Goal: Task Accomplishment & Management: Manage account settings

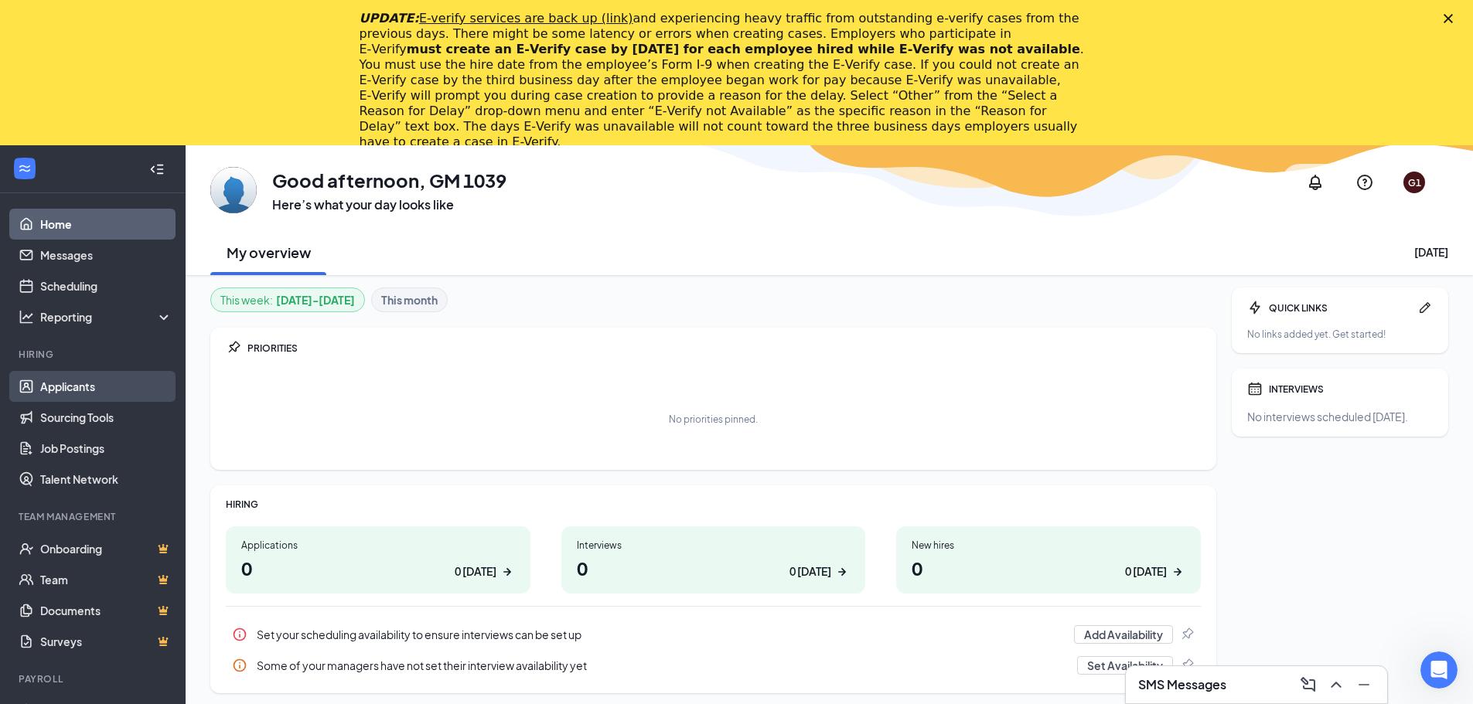
click at [58, 387] on link "Applicants" at bounding box center [106, 386] width 132 height 31
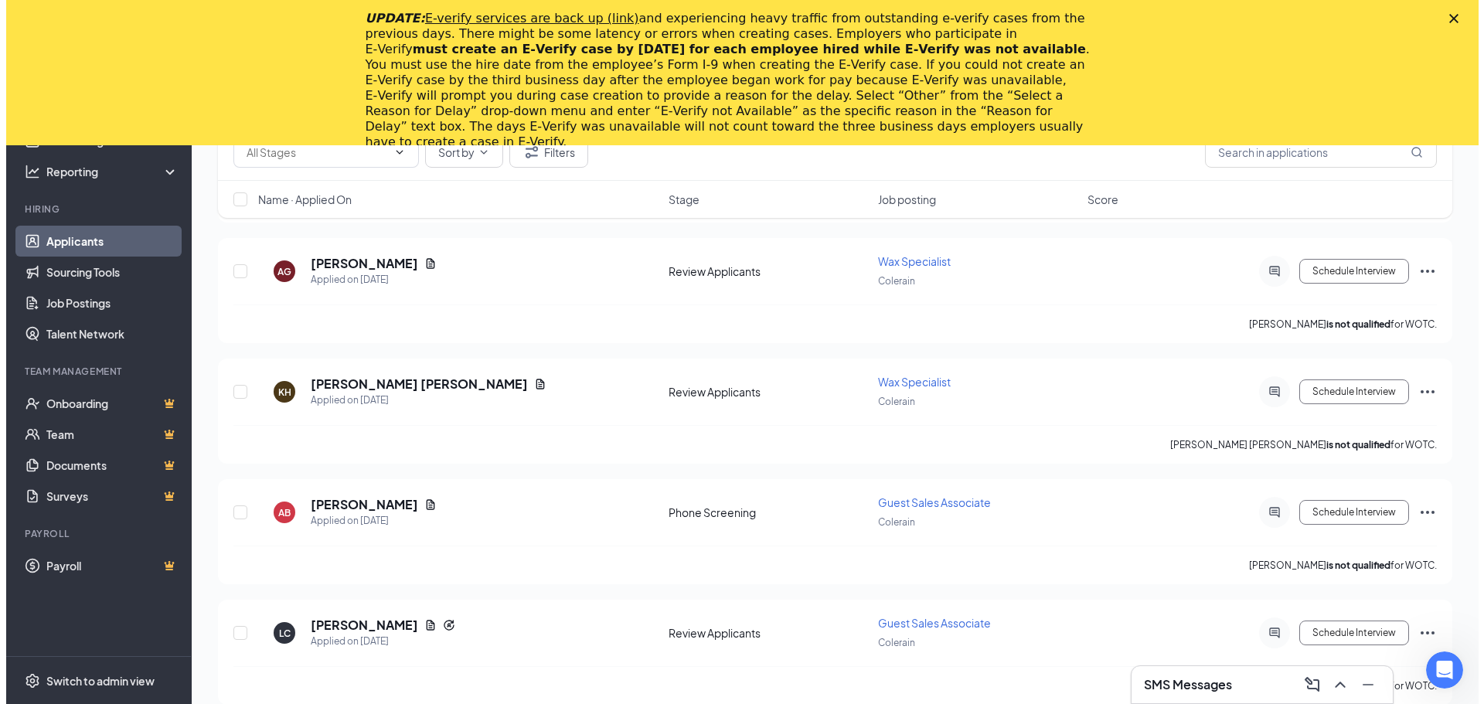
scroll to position [421, 0]
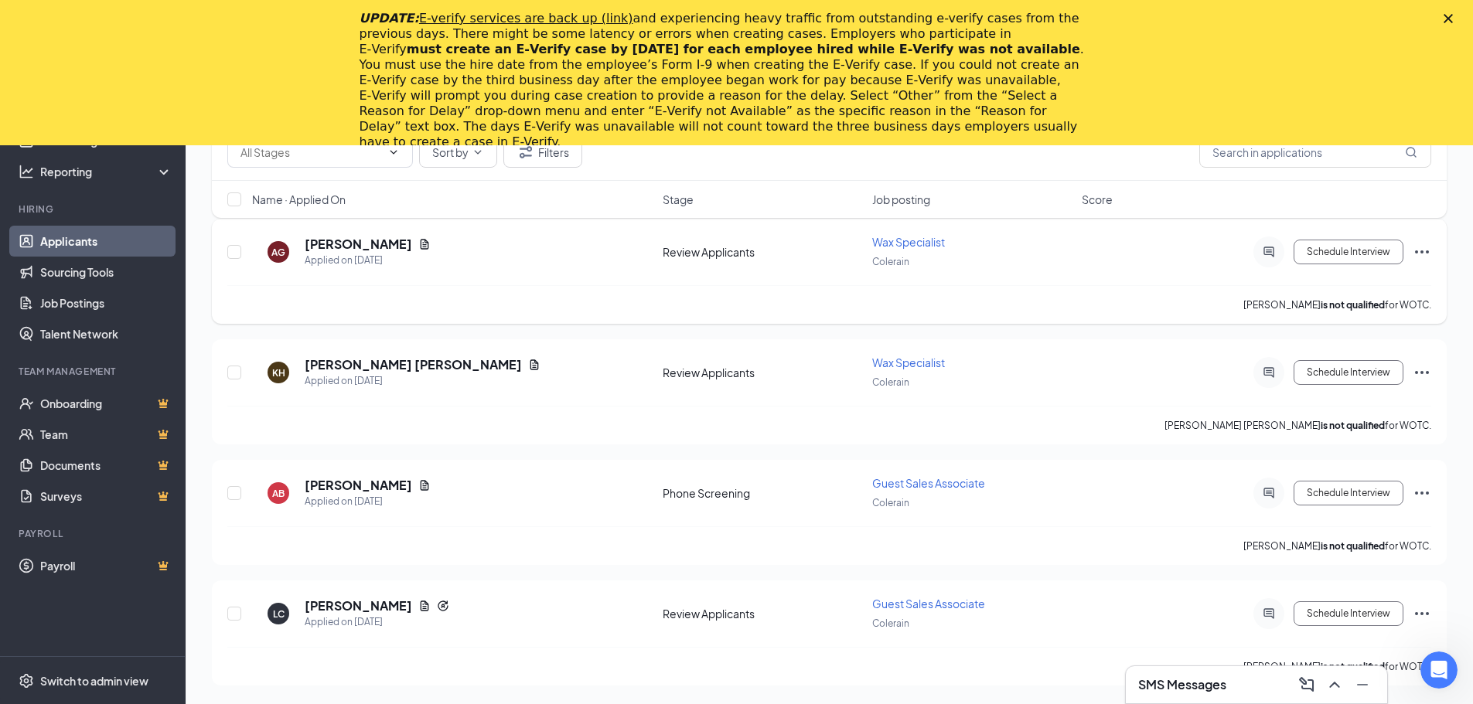
click at [1419, 253] on icon "Ellipses" at bounding box center [1421, 252] width 19 height 19
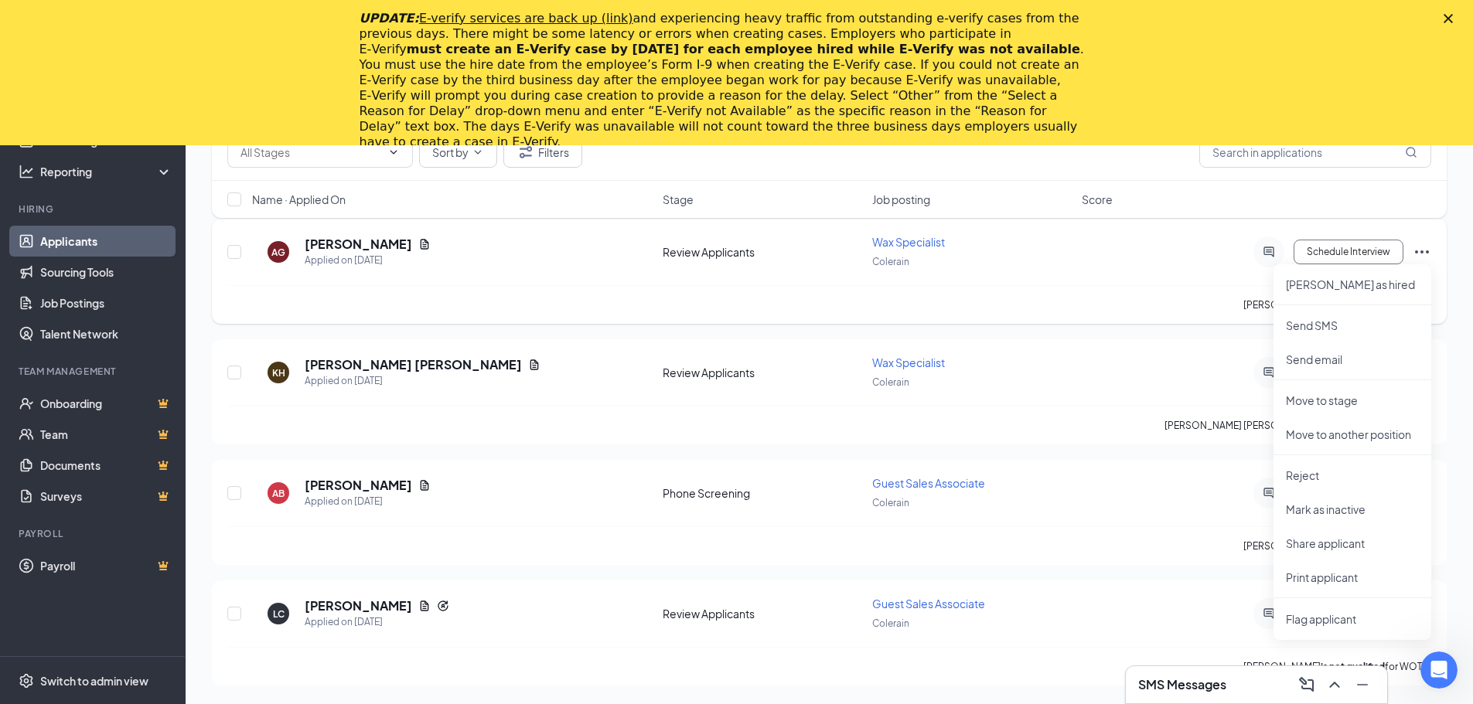
click at [1228, 278] on div "AG [PERSON_NAME] Applied on [DATE] Review Applicants Wax Specialist Colerain Sc…" at bounding box center [829, 259] width 1204 height 51
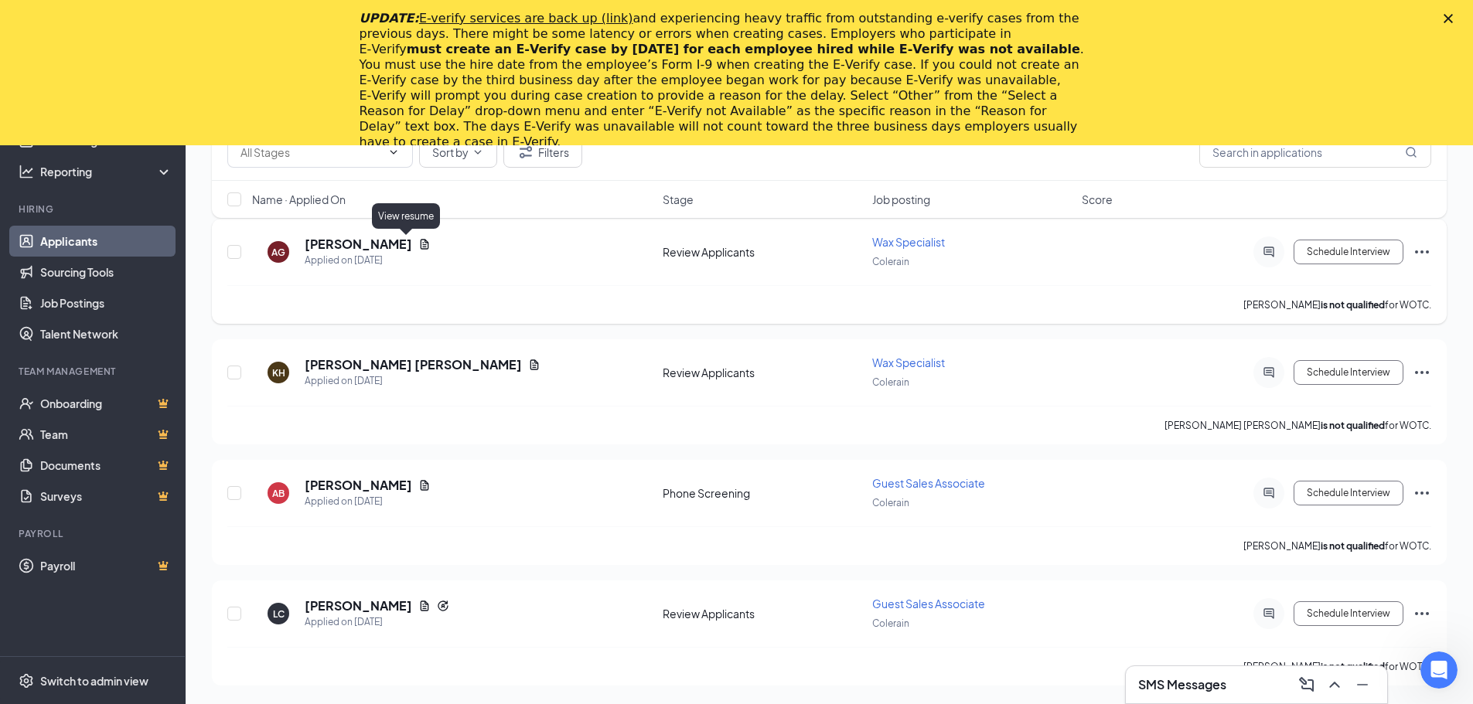
click at [421, 244] on icon "Document" at bounding box center [425, 244] width 9 height 10
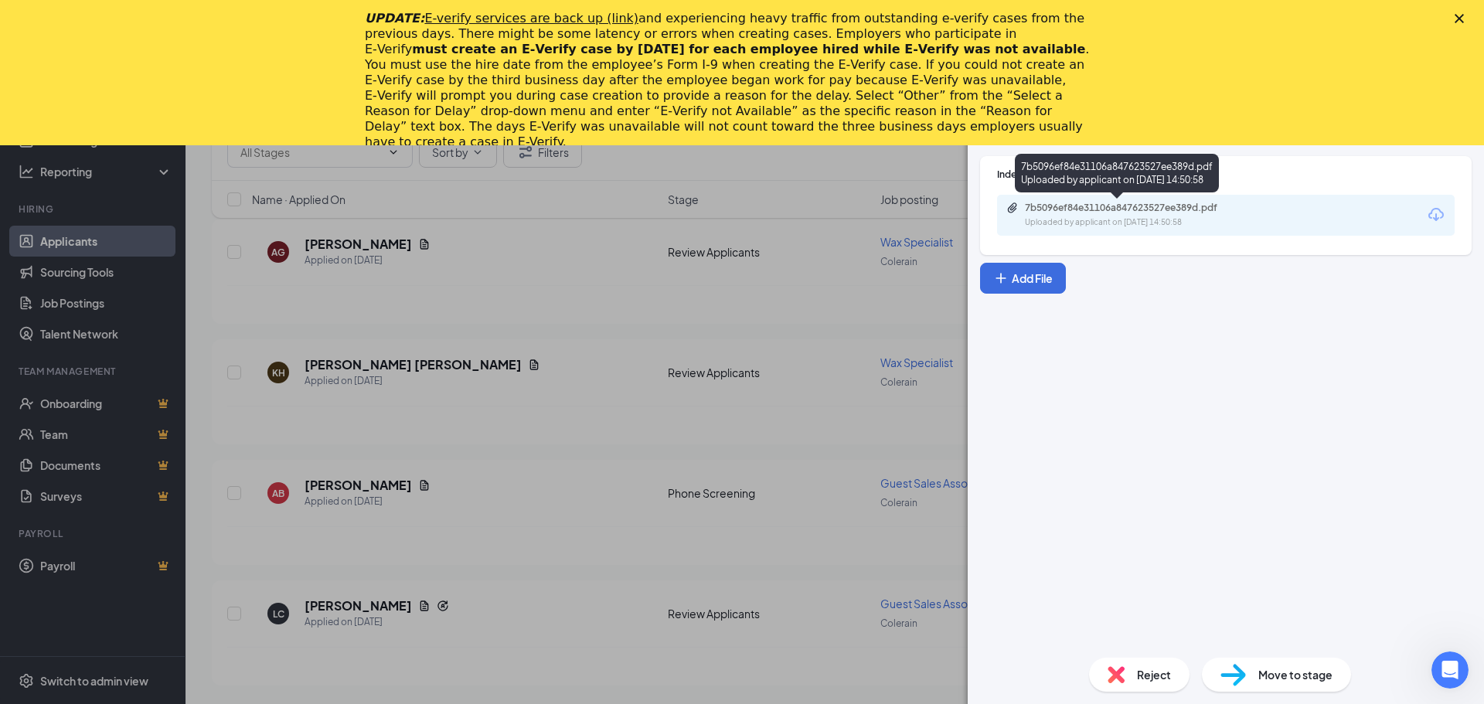
click at [1219, 223] on div "Uploaded by applicant on [DATE] 14:50:58" at bounding box center [1141, 222] width 232 height 12
click at [1460, 17] on polygon "Close" at bounding box center [1459, 18] width 9 height 9
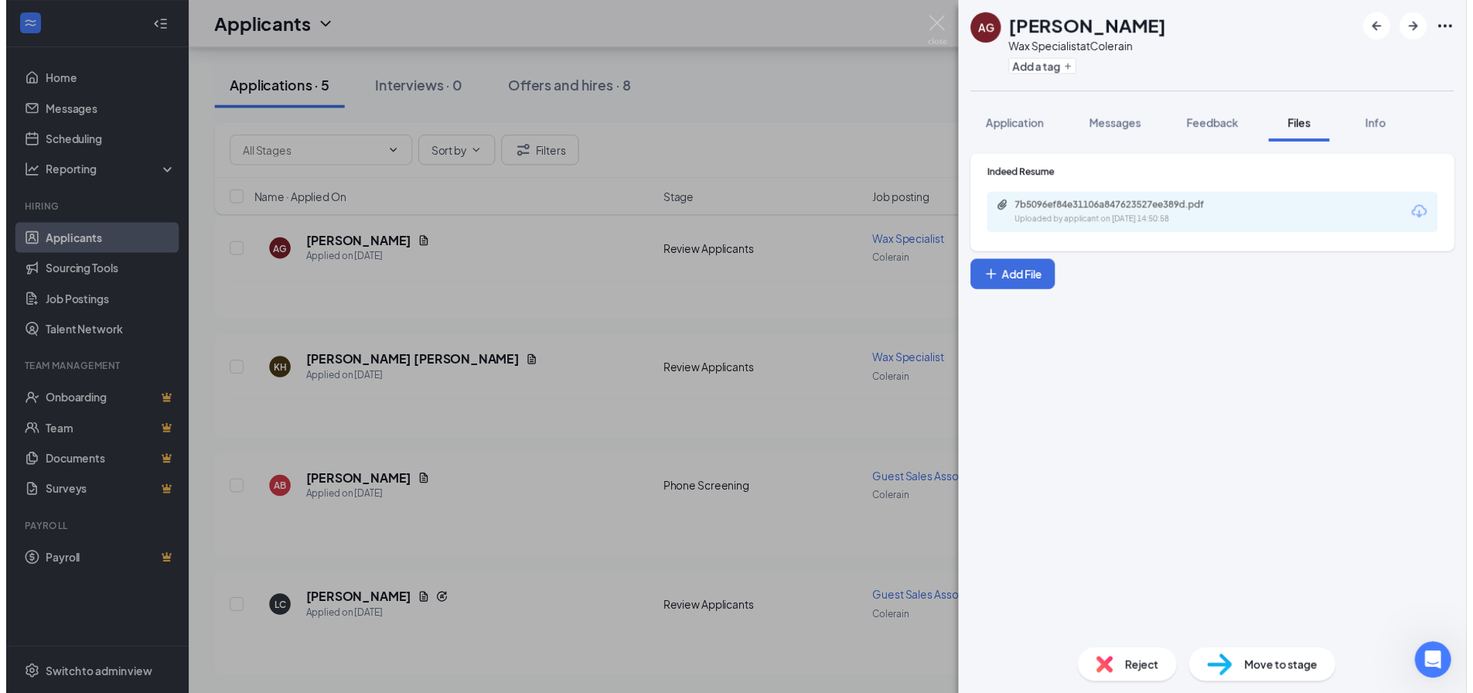
scroll to position [275, 0]
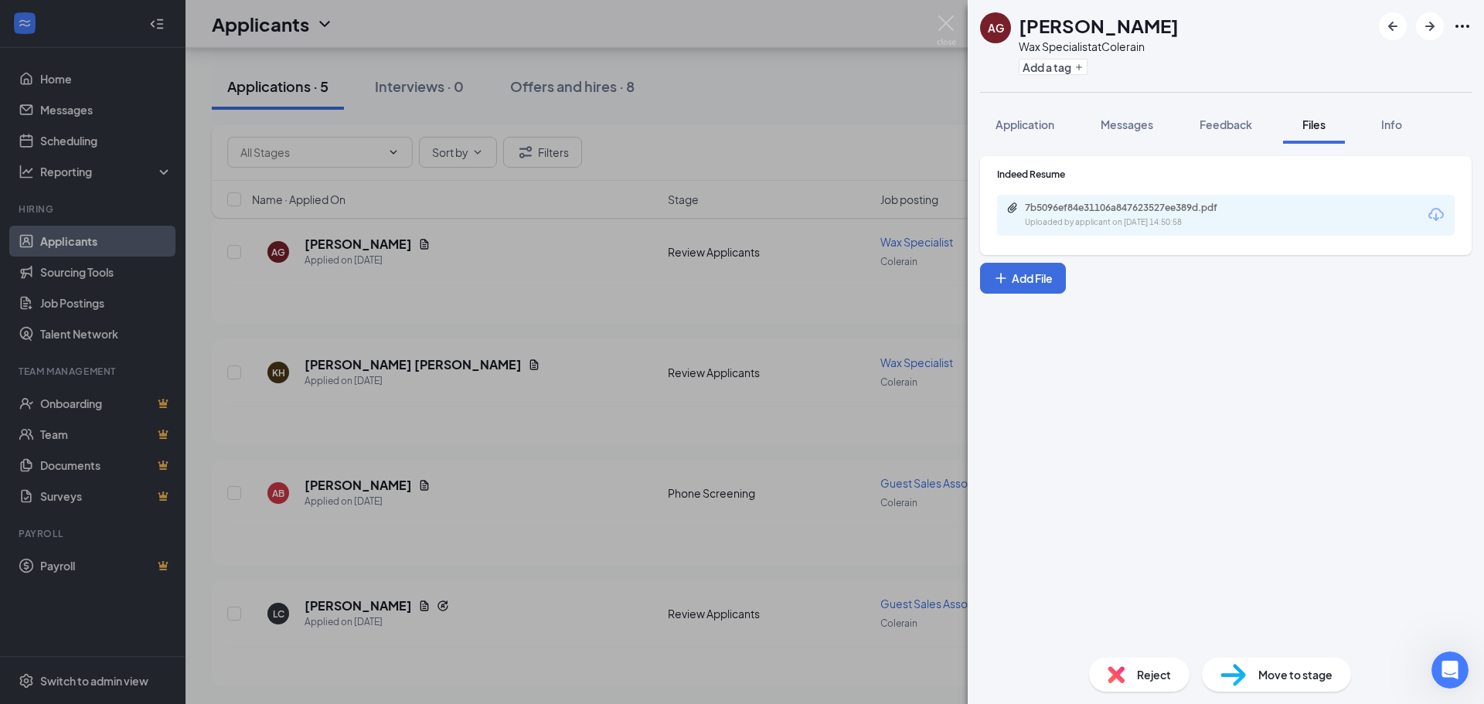
click at [339, 365] on div "AG [PERSON_NAME] Wax Specialist at Colerain Add a tag Application Messages Feed…" at bounding box center [742, 352] width 1484 height 704
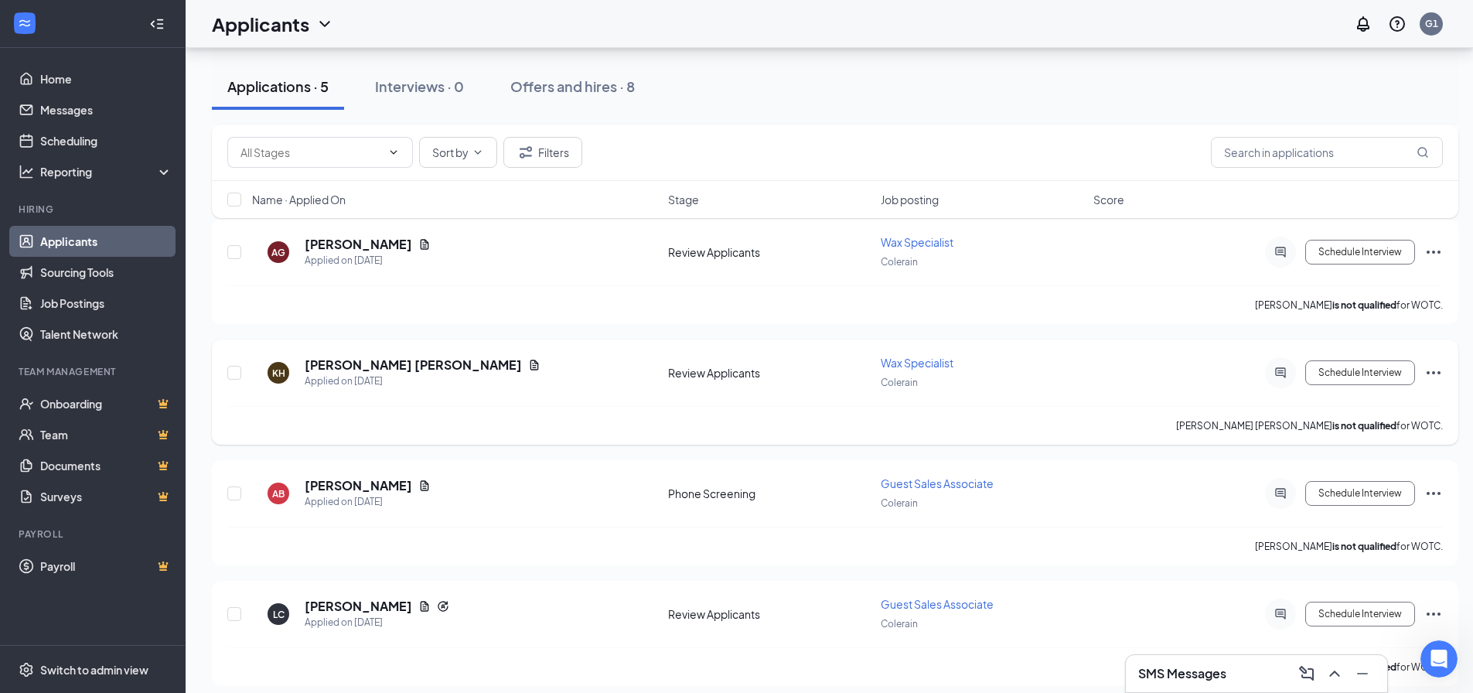
click at [1430, 370] on icon "Ellipses" at bounding box center [1433, 372] width 19 height 19
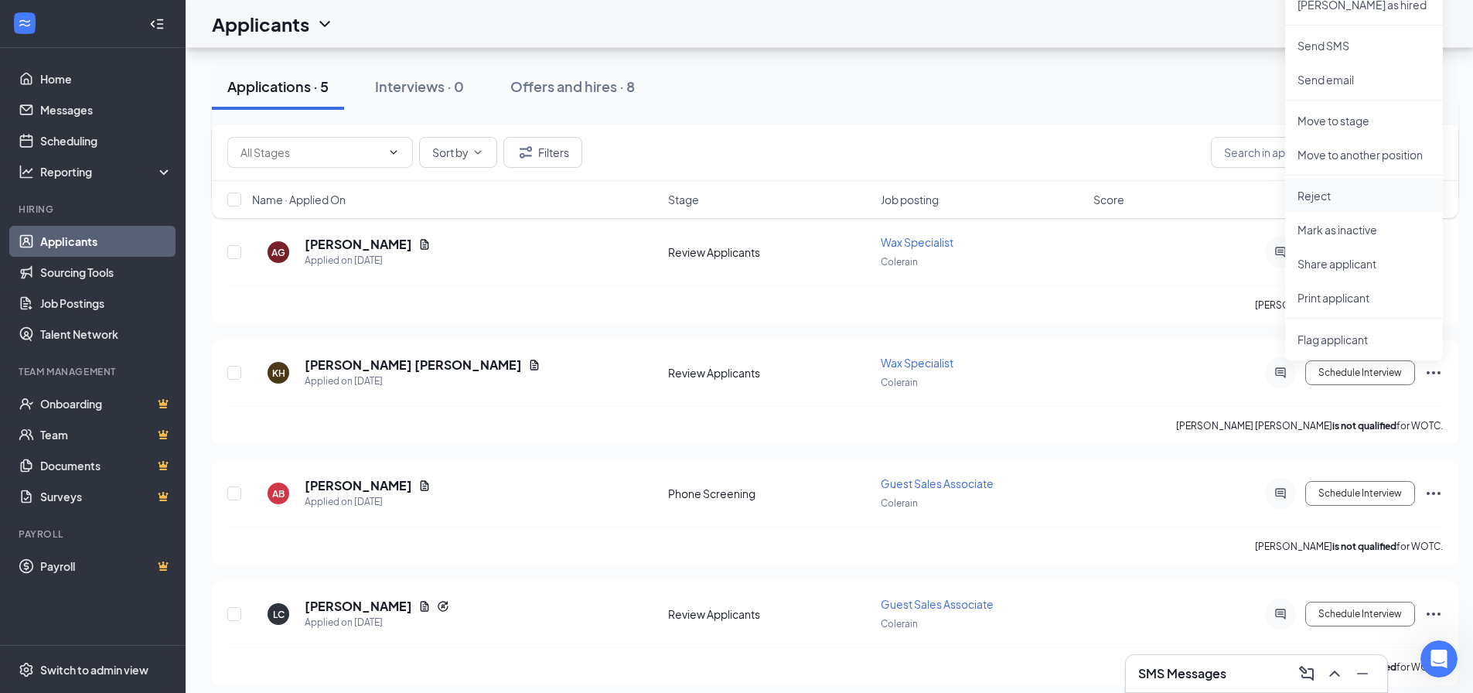
click at [1307, 197] on p "Reject" at bounding box center [1363, 195] width 133 height 15
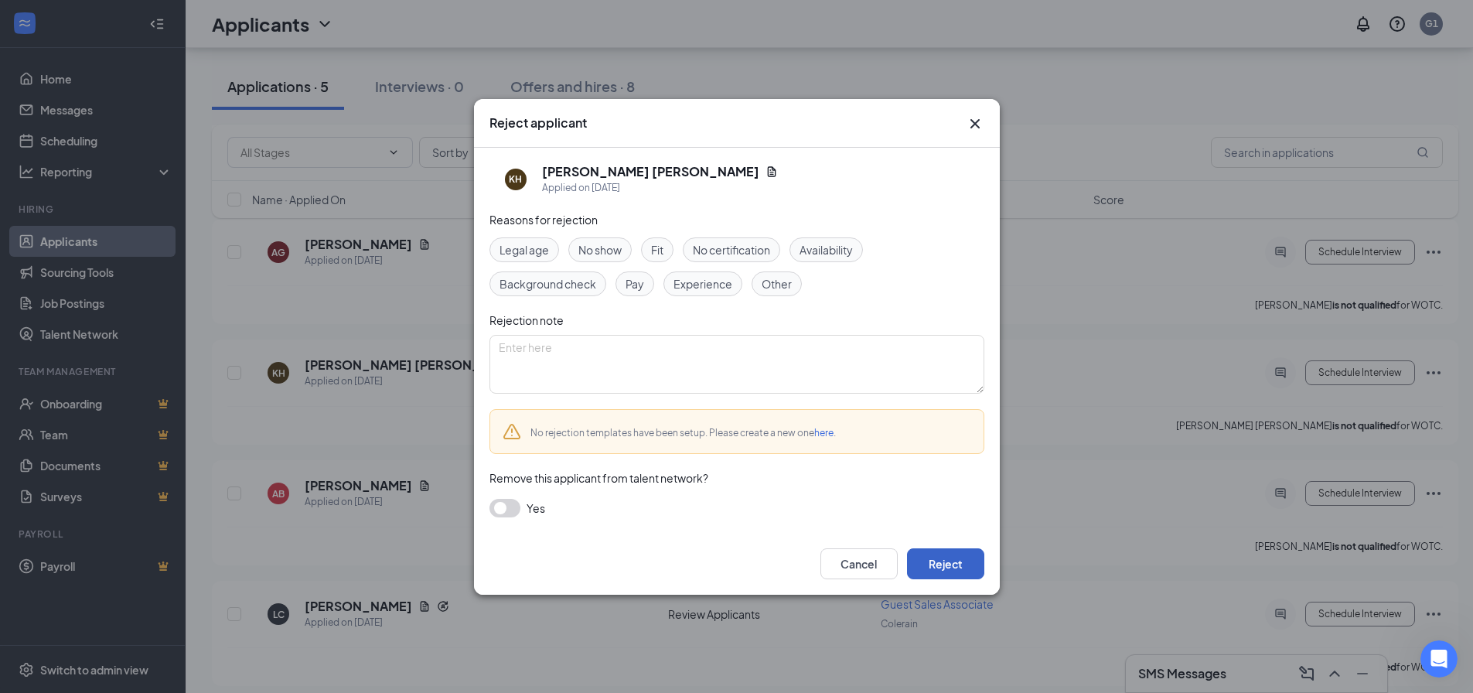
click at [956, 559] on button "Reject" at bounding box center [945, 563] width 77 height 31
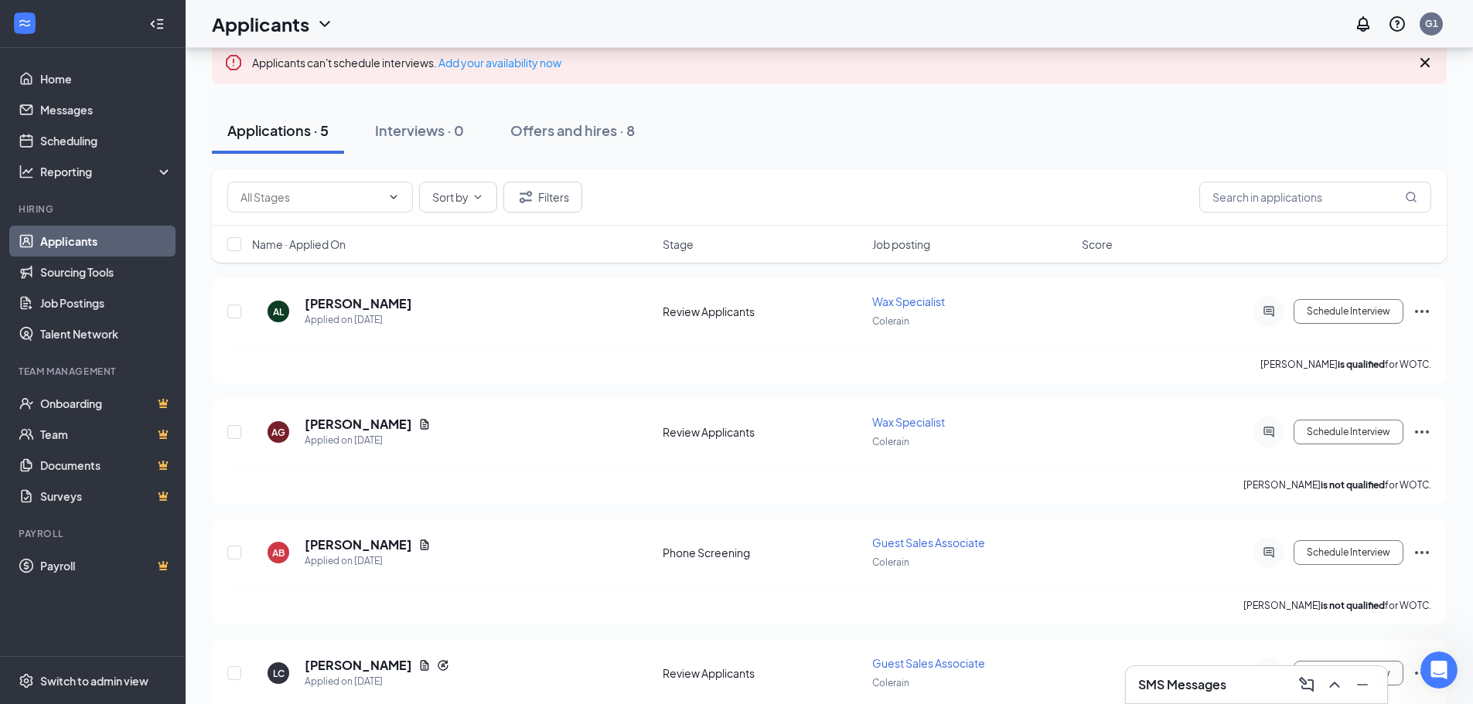
scroll to position [83, 0]
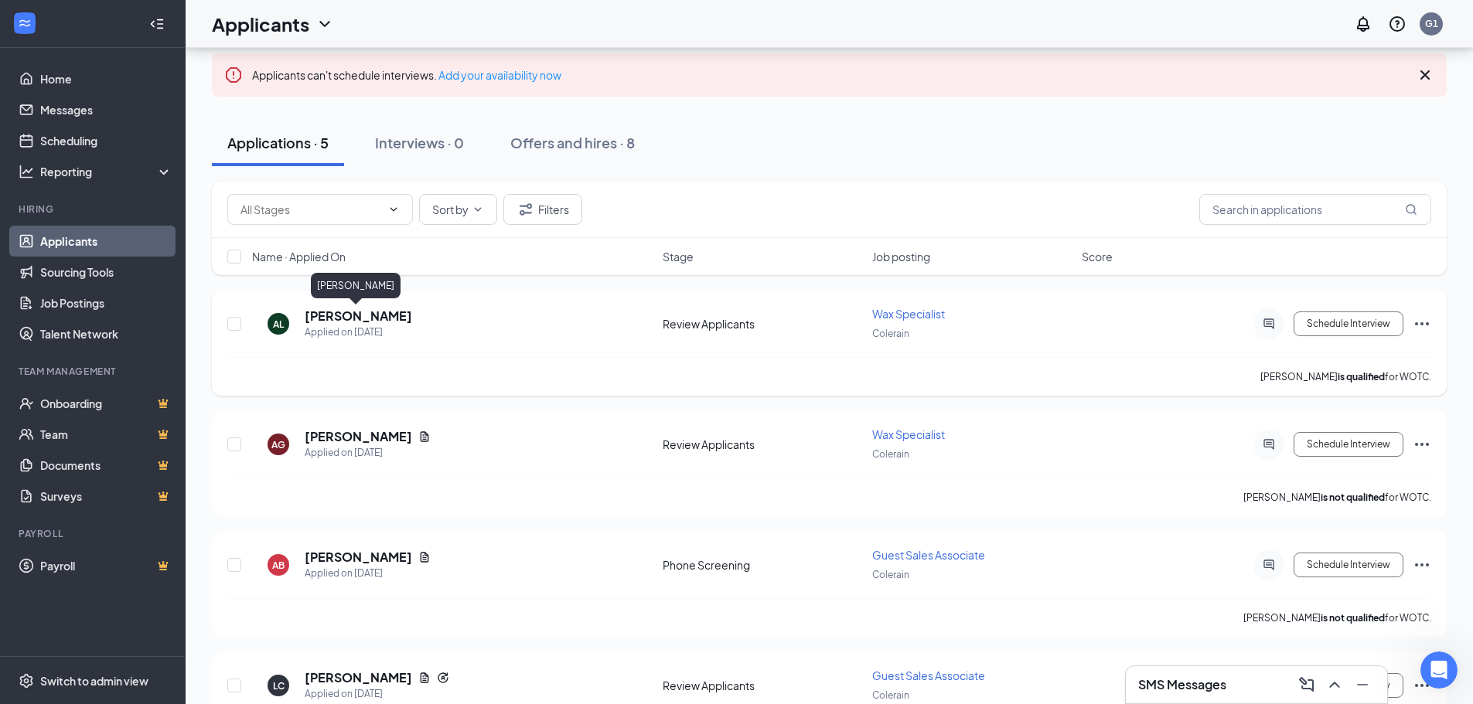
click at [368, 315] on h5 "[PERSON_NAME]" at bounding box center [358, 316] width 107 height 17
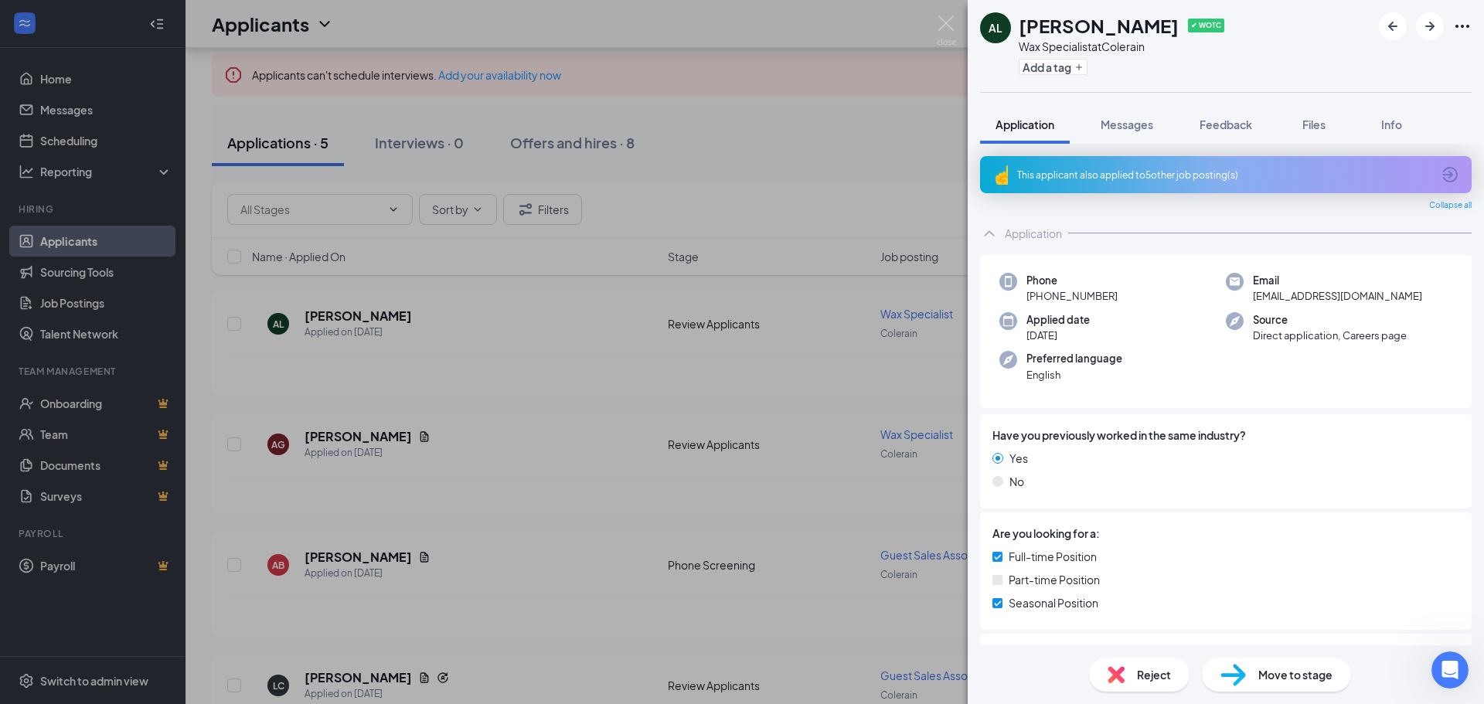
click at [916, 172] on div "AL [PERSON_NAME] ✔ WOTC Wax Specialist at Colerain Add a tag Application Messag…" at bounding box center [742, 352] width 1484 height 704
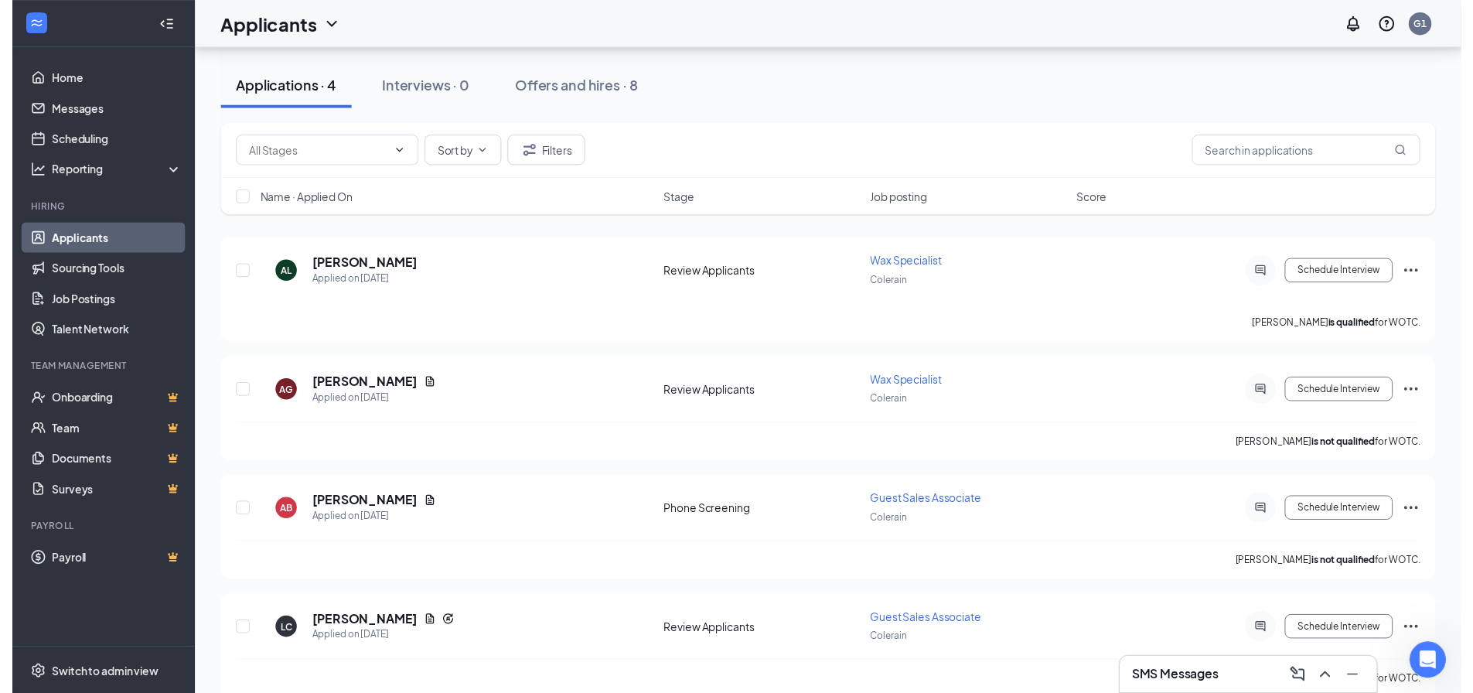
scroll to position [155, 0]
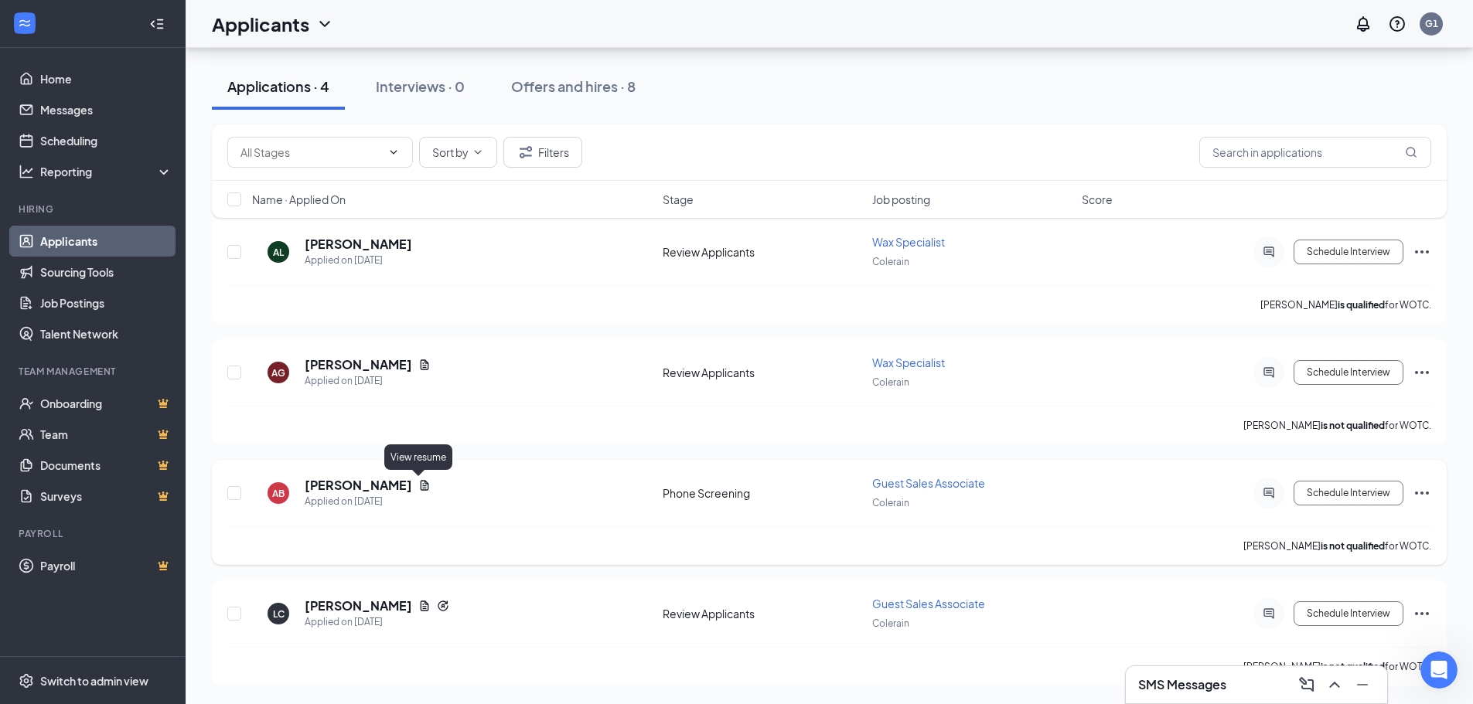
click at [418, 485] on icon "Document" at bounding box center [424, 485] width 12 height 12
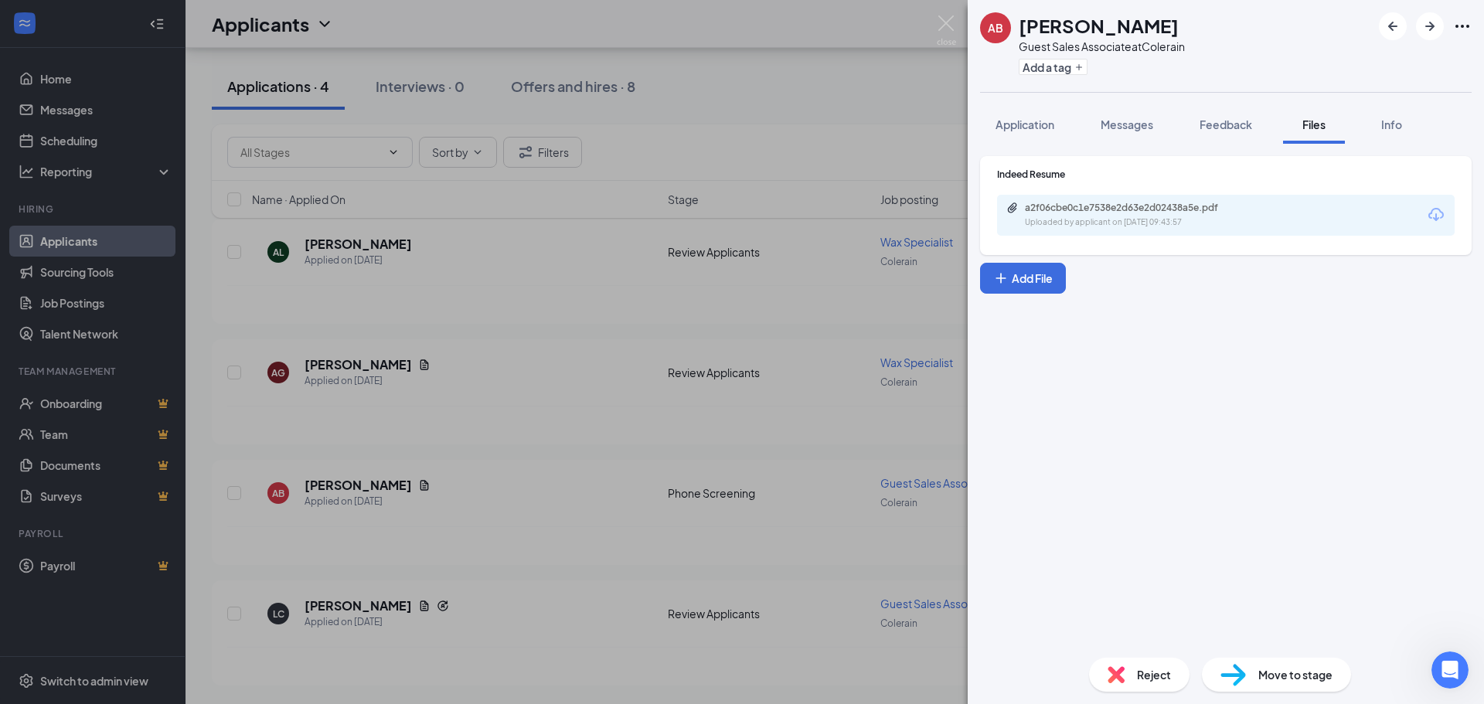
click at [1160, 233] on div "a2f06cbe0c1e7538e2d63e2d02438a5e.pdf Uploaded by applicant on [DATE] 09:43:57" at bounding box center [1226, 215] width 458 height 41
click at [1153, 223] on div "Uploaded by applicant on [DATE] 09:43:57" at bounding box center [1141, 222] width 232 height 12
click at [949, 18] on img at bounding box center [946, 30] width 19 height 30
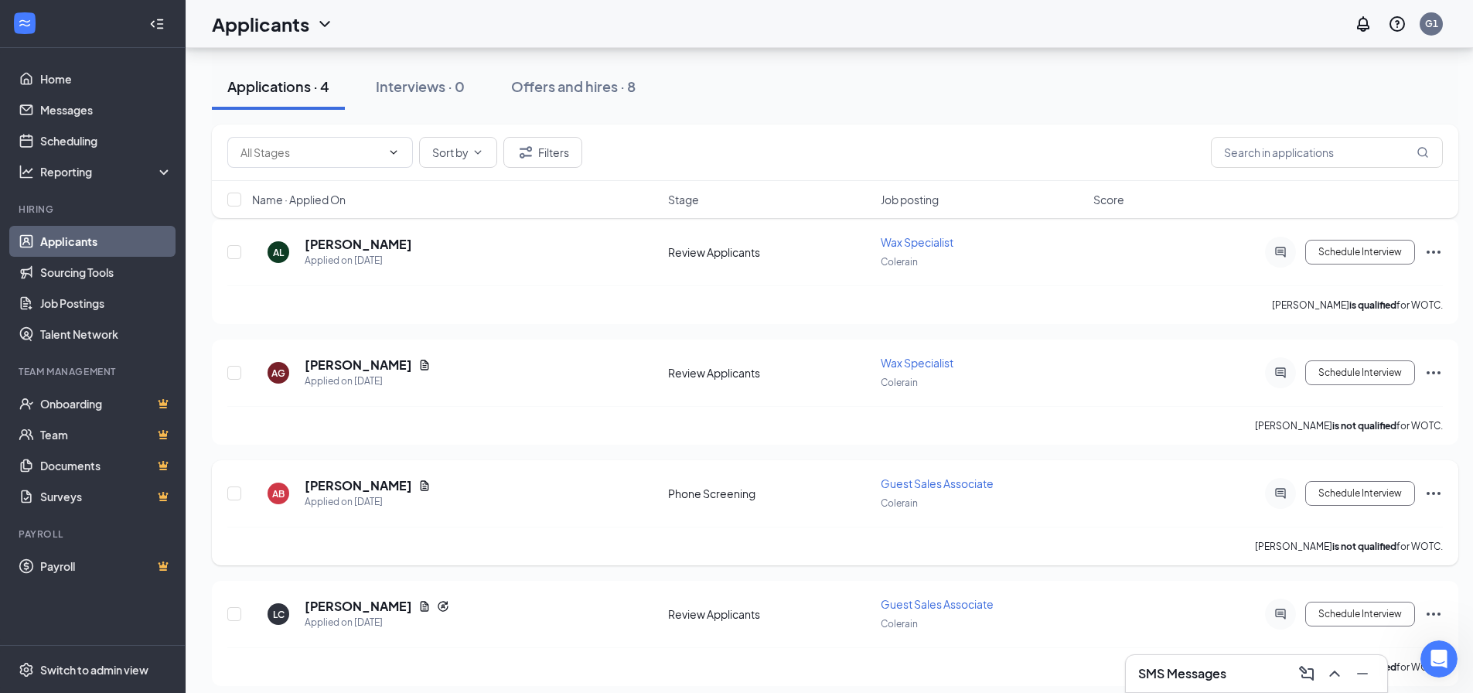
click at [1431, 489] on icon "Ellipses" at bounding box center [1433, 493] width 19 height 19
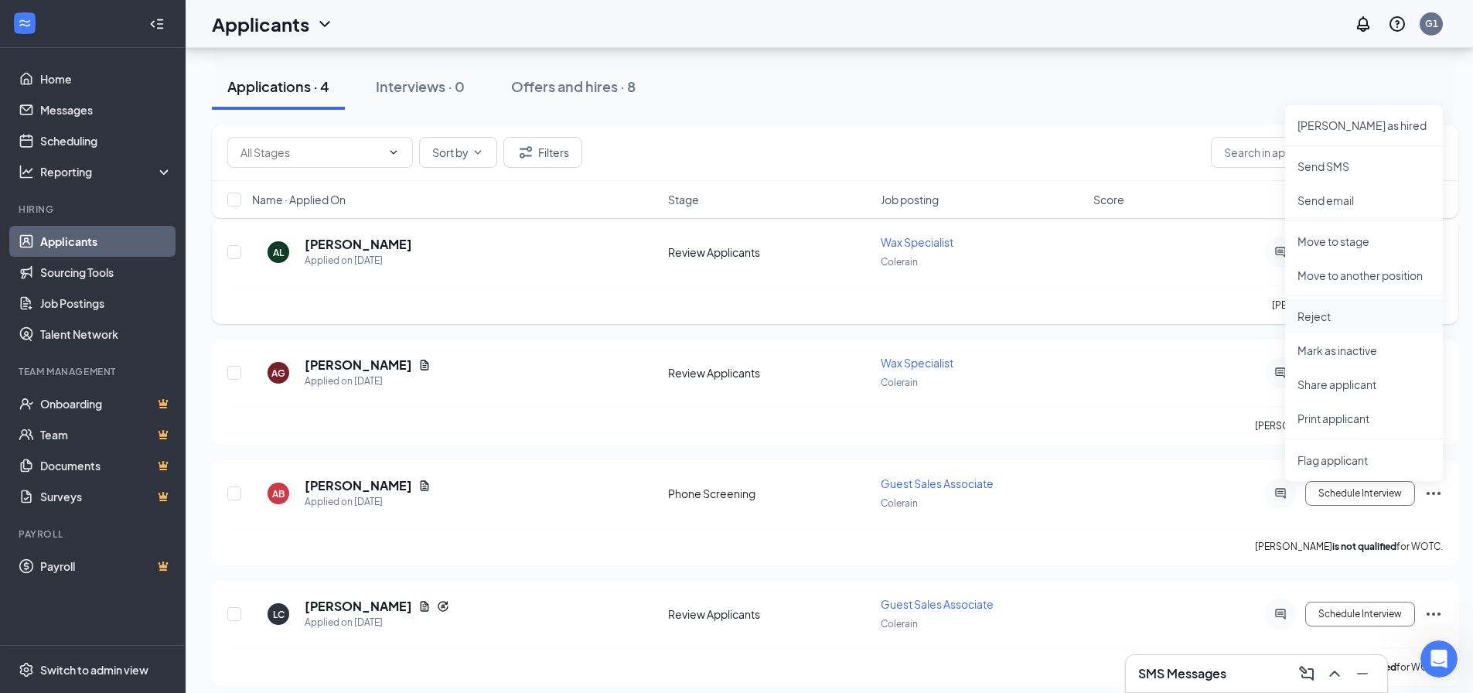
click at [1318, 312] on p "Reject" at bounding box center [1363, 315] width 133 height 15
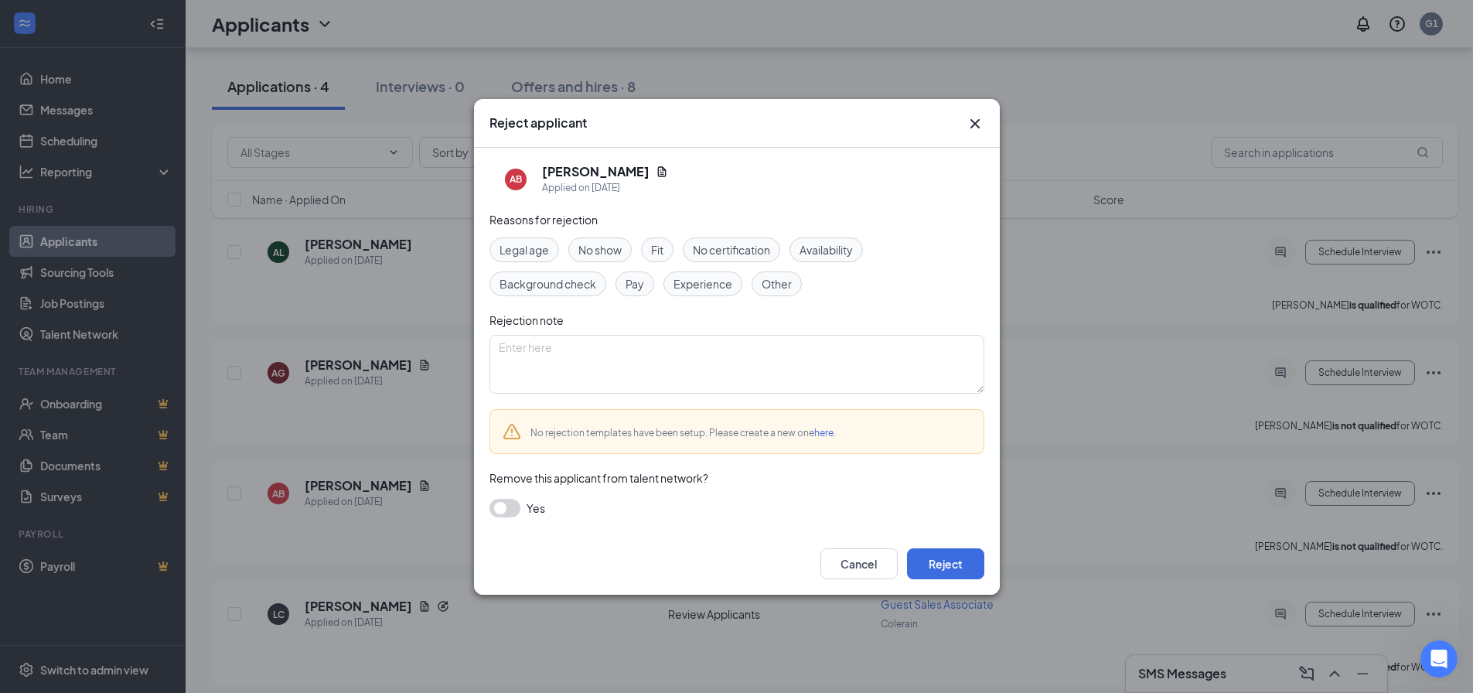
click at [693, 283] on span "Experience" at bounding box center [702, 283] width 59 height 17
click at [947, 564] on button "Reject" at bounding box center [945, 563] width 77 height 31
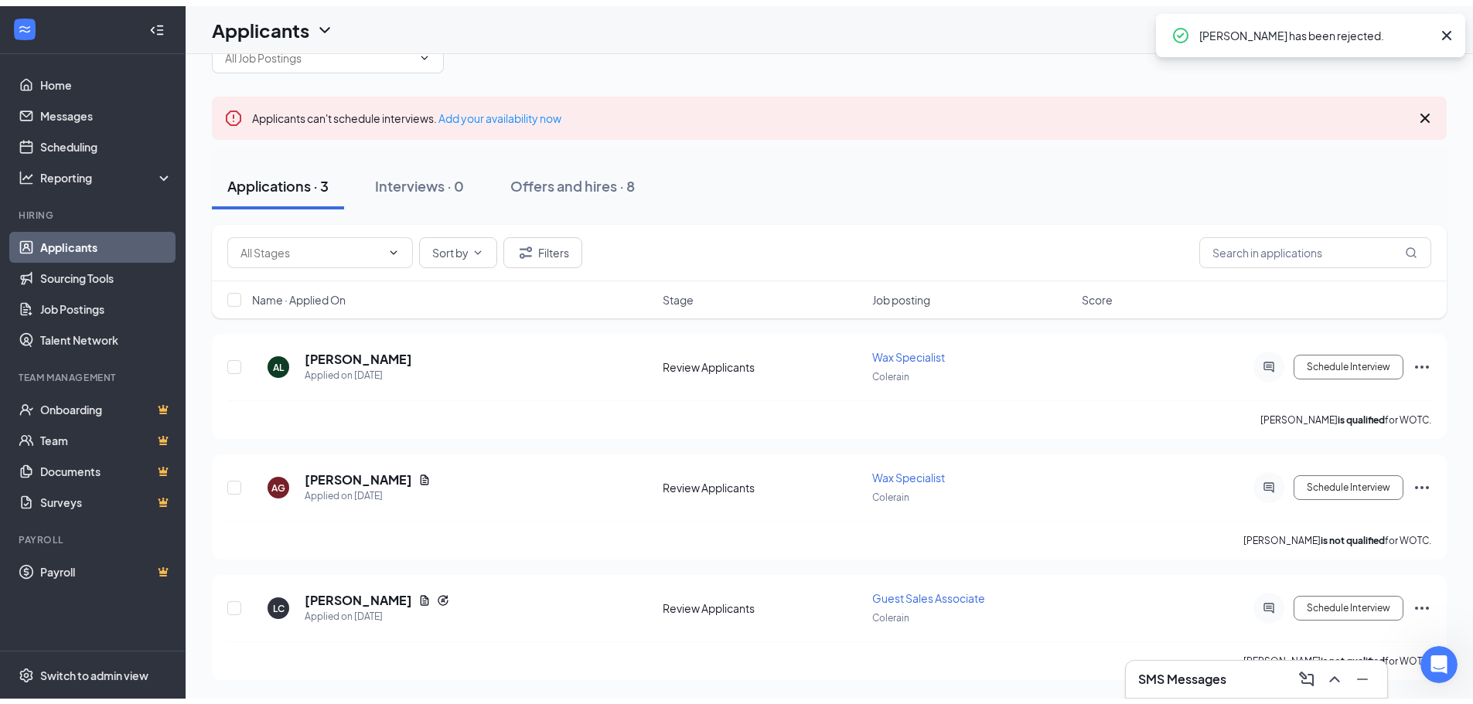
scroll to position [34, 0]
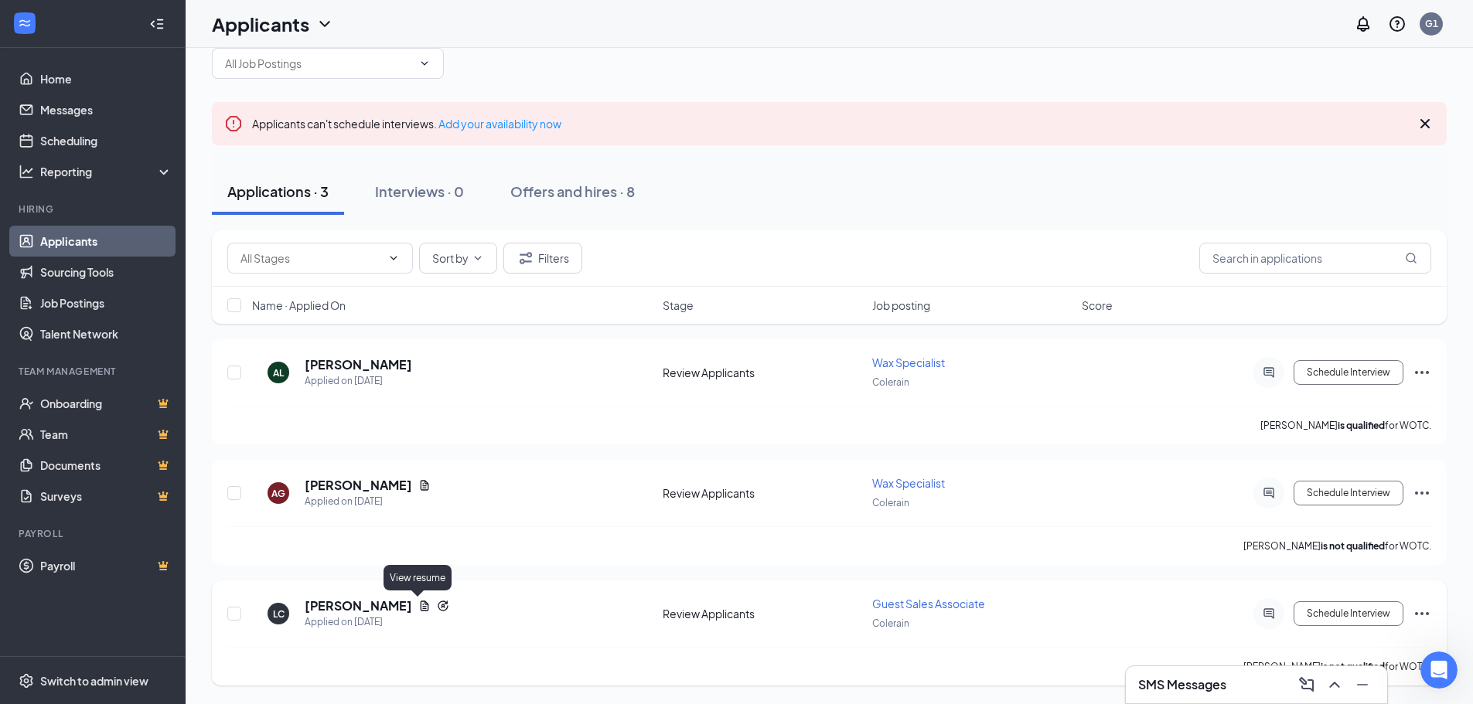
click at [421, 605] on icon "Document" at bounding box center [425, 606] width 9 height 10
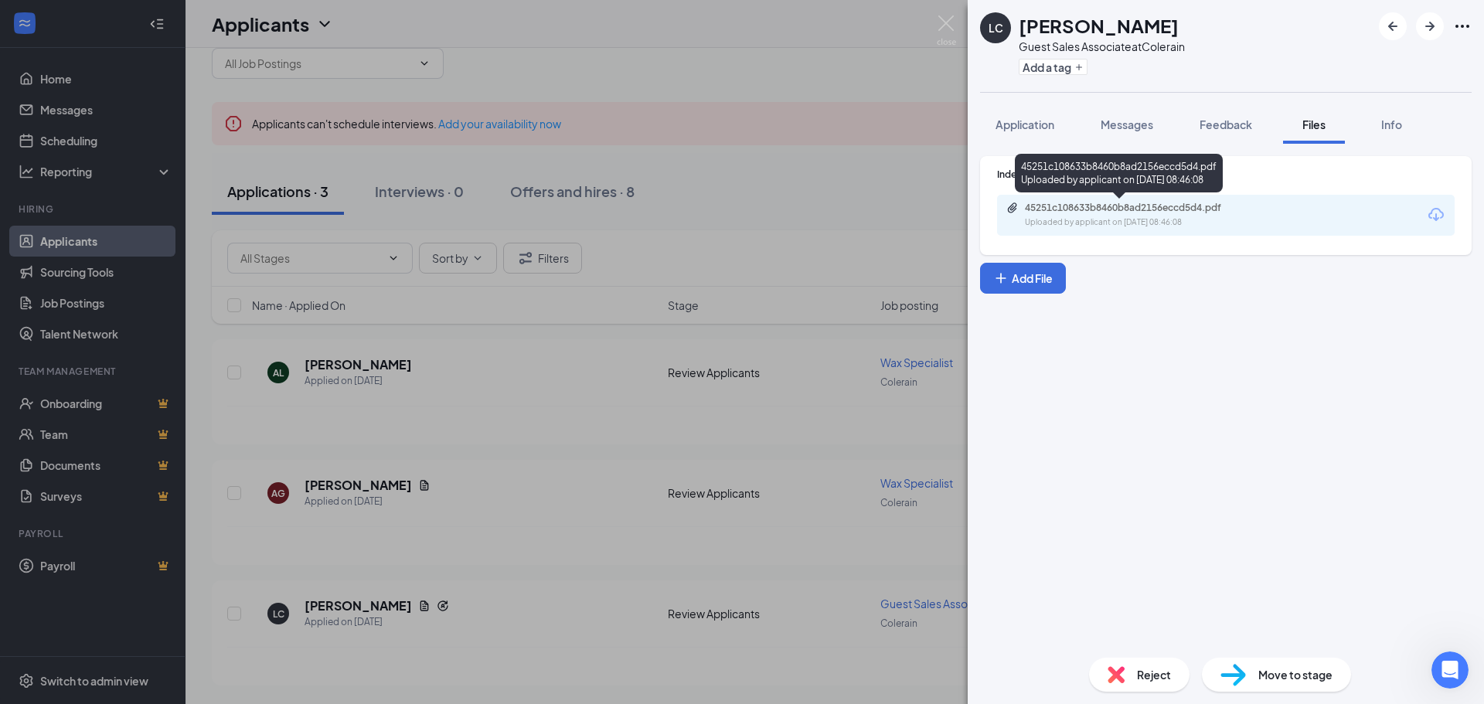
click at [1167, 218] on div "Uploaded by applicant on [DATE] 08:46:08" at bounding box center [1141, 222] width 232 height 12
click at [946, 22] on img at bounding box center [946, 30] width 19 height 30
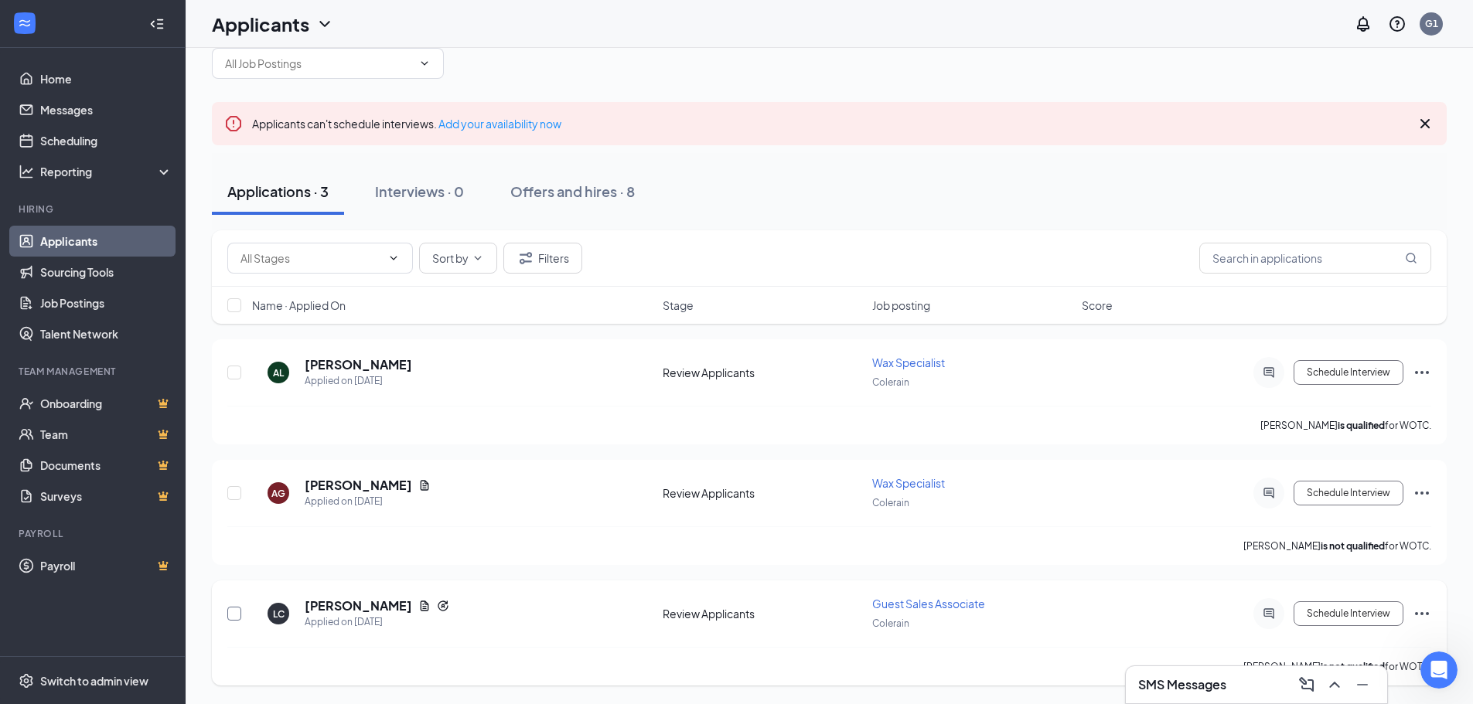
click at [234, 615] on input "checkbox" at bounding box center [234, 614] width 14 height 14
checkbox input "true"
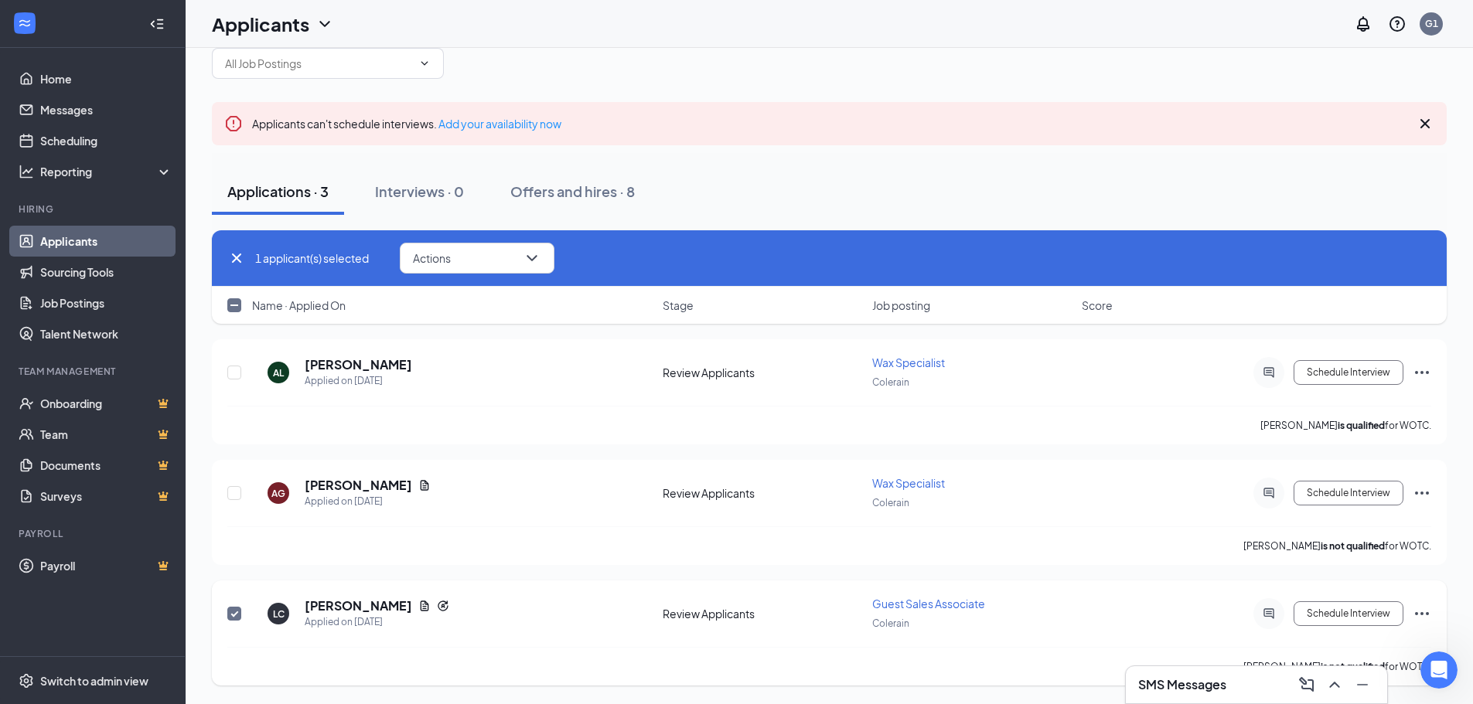
click at [1415, 610] on icon "Ellipses" at bounding box center [1421, 614] width 19 height 19
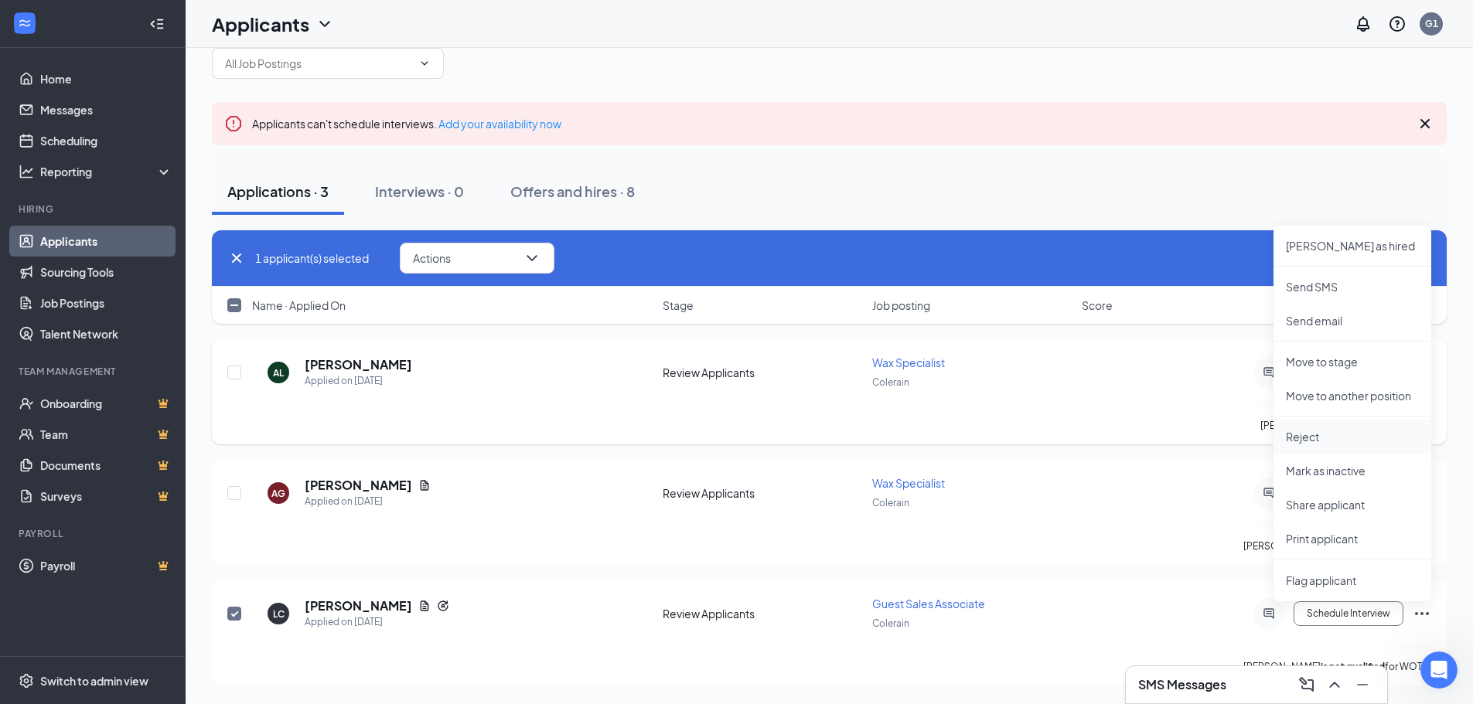
click at [1314, 438] on p "Reject" at bounding box center [1352, 436] width 133 height 15
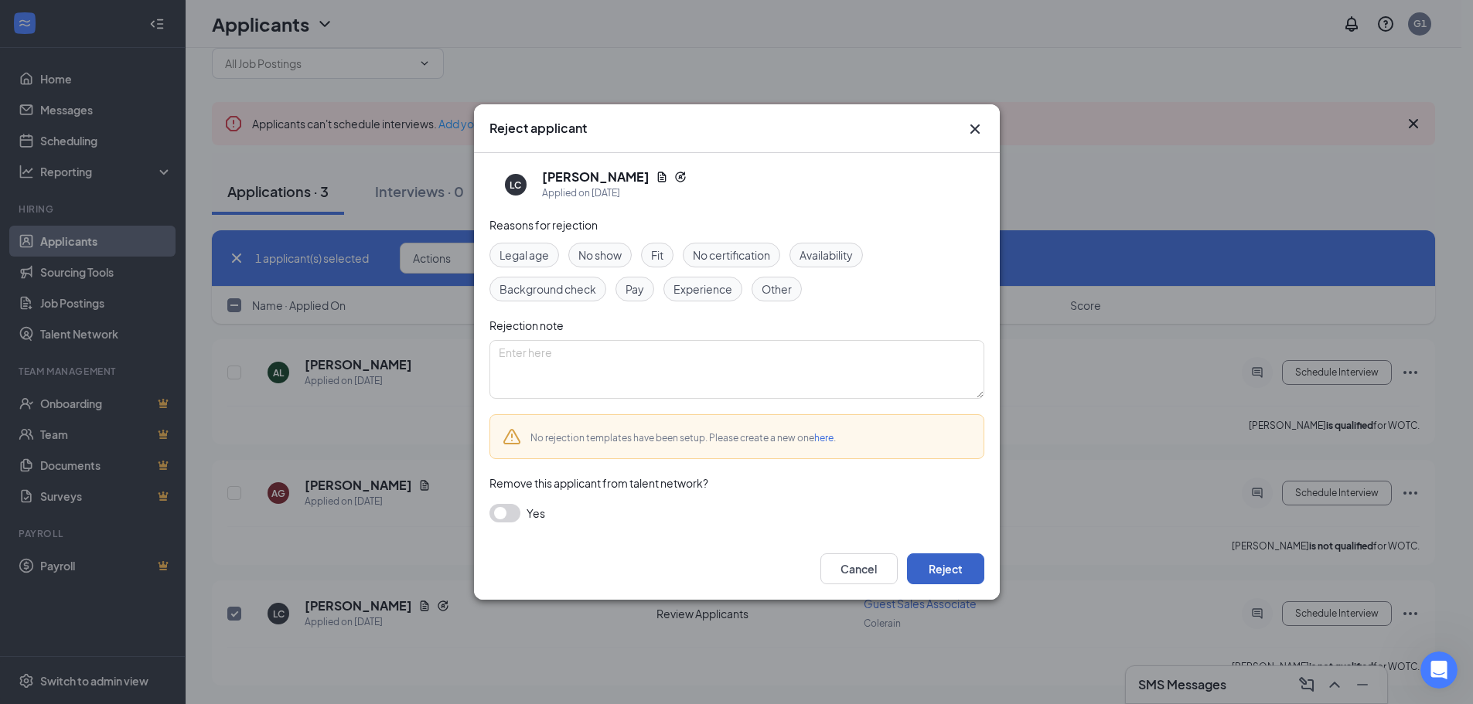
click at [952, 573] on button "Reject" at bounding box center [945, 569] width 77 height 31
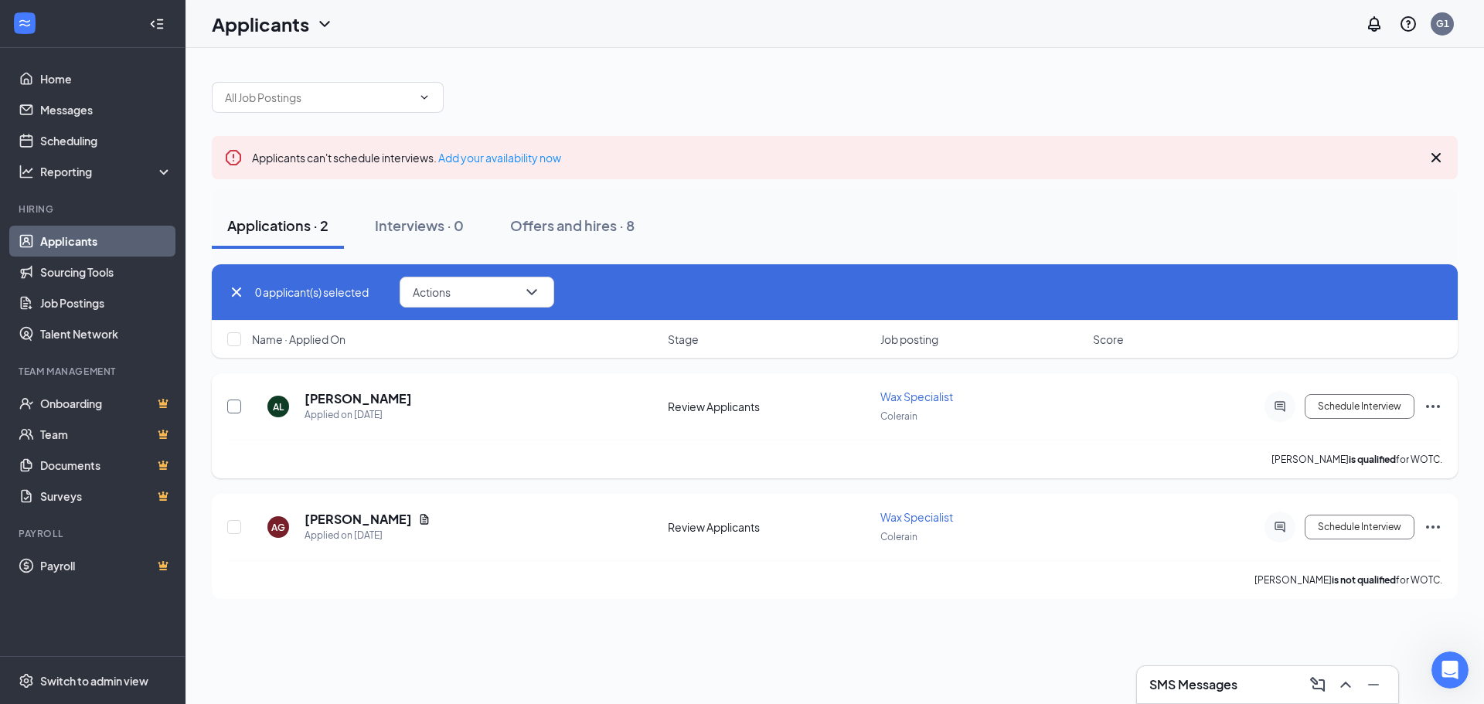
click at [235, 404] on input "checkbox" at bounding box center [234, 407] width 14 height 14
click at [1440, 405] on icon "Ellipses" at bounding box center [1433, 406] width 19 height 19
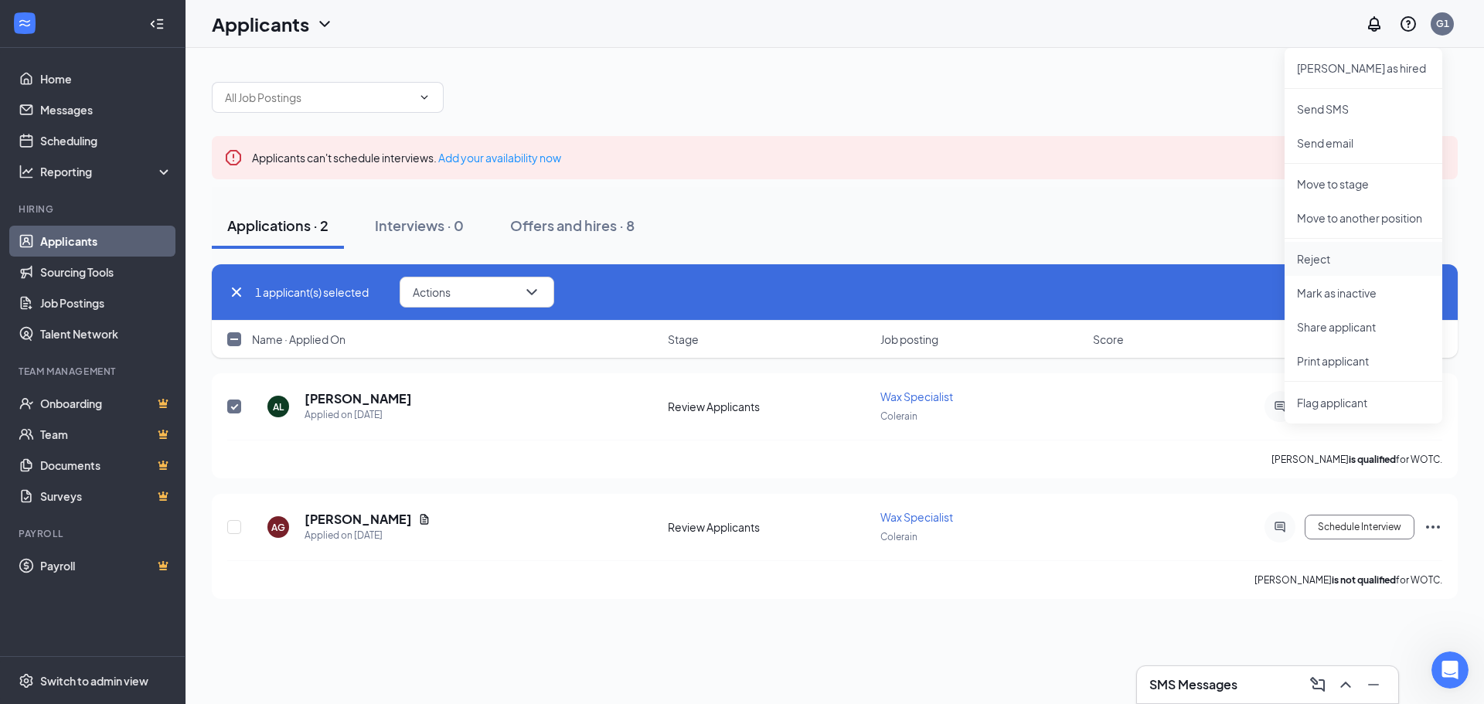
click at [1313, 263] on p "Reject" at bounding box center [1363, 258] width 133 height 15
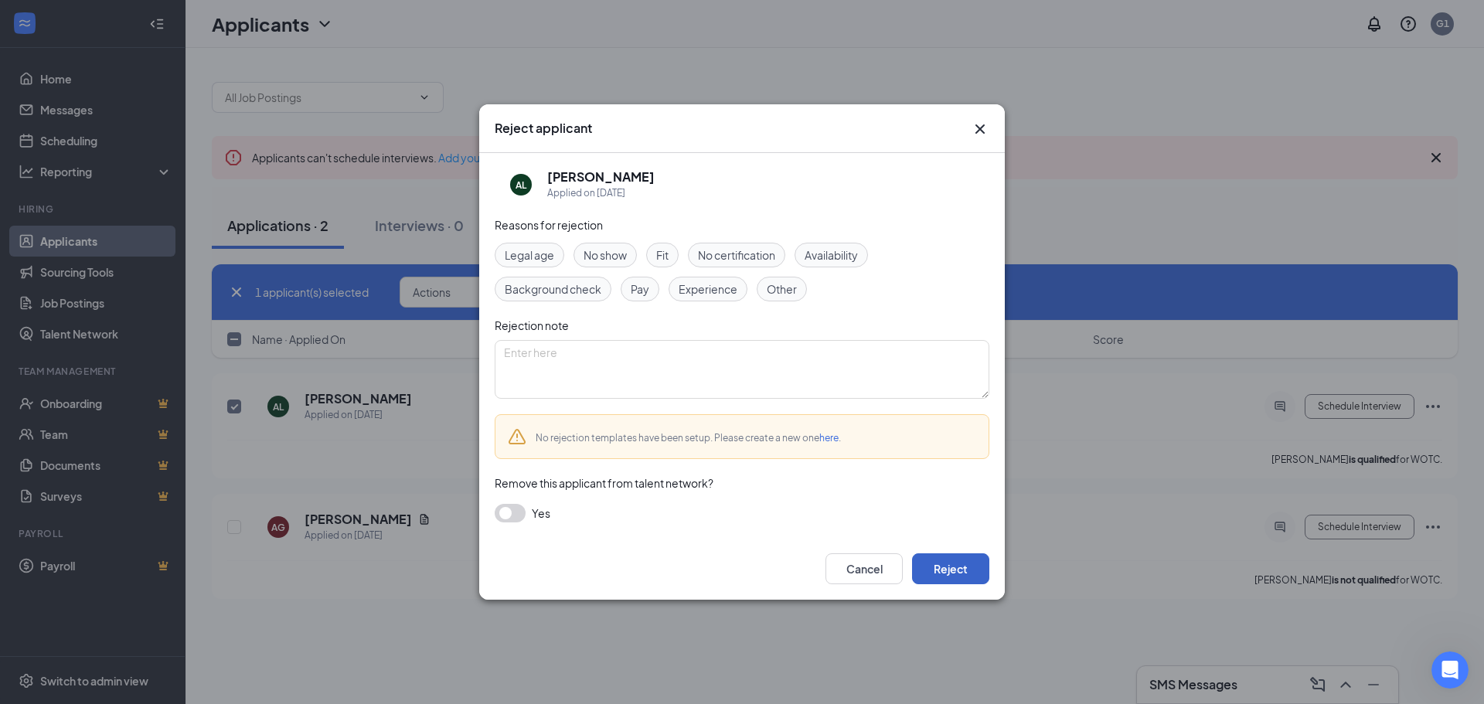
click at [947, 567] on button "Reject" at bounding box center [950, 569] width 77 height 31
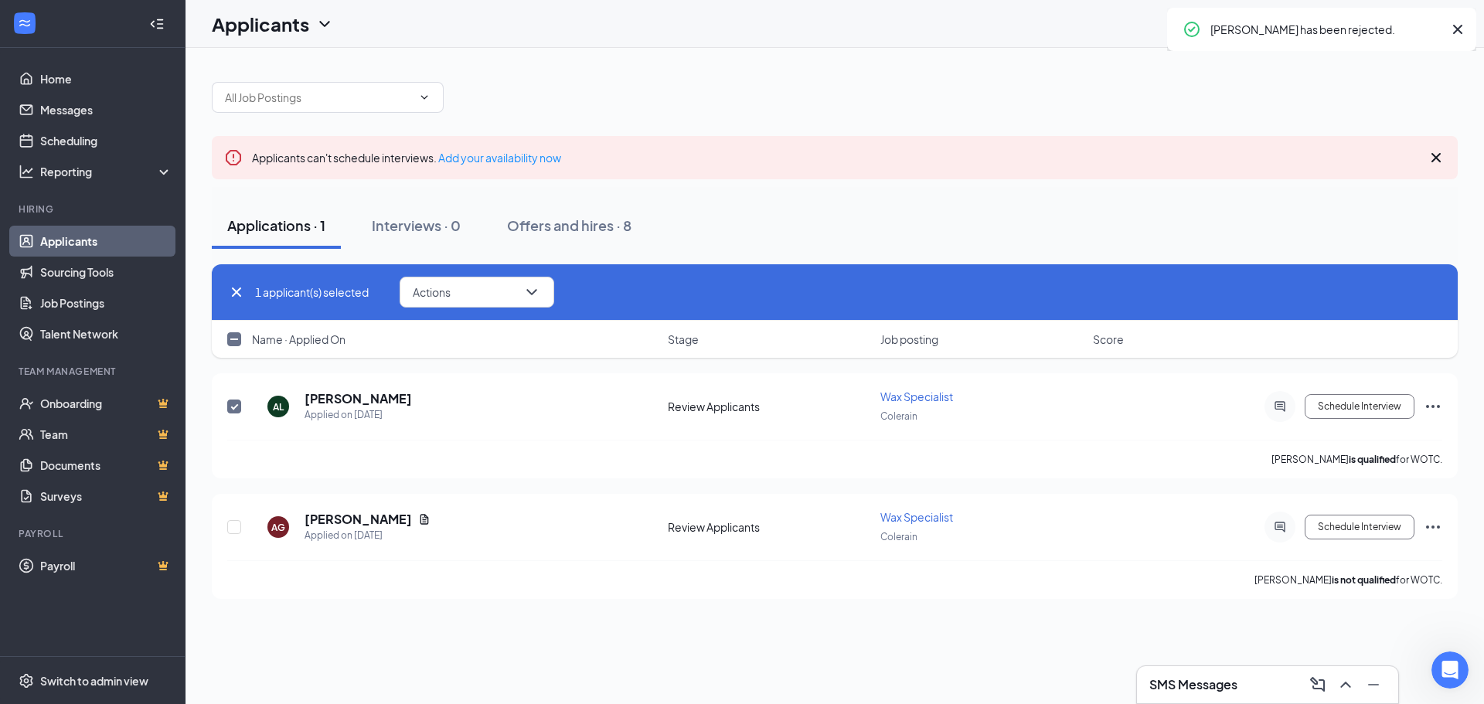
checkbox input "false"
